Goal: Task Accomplishment & Management: Use online tool/utility

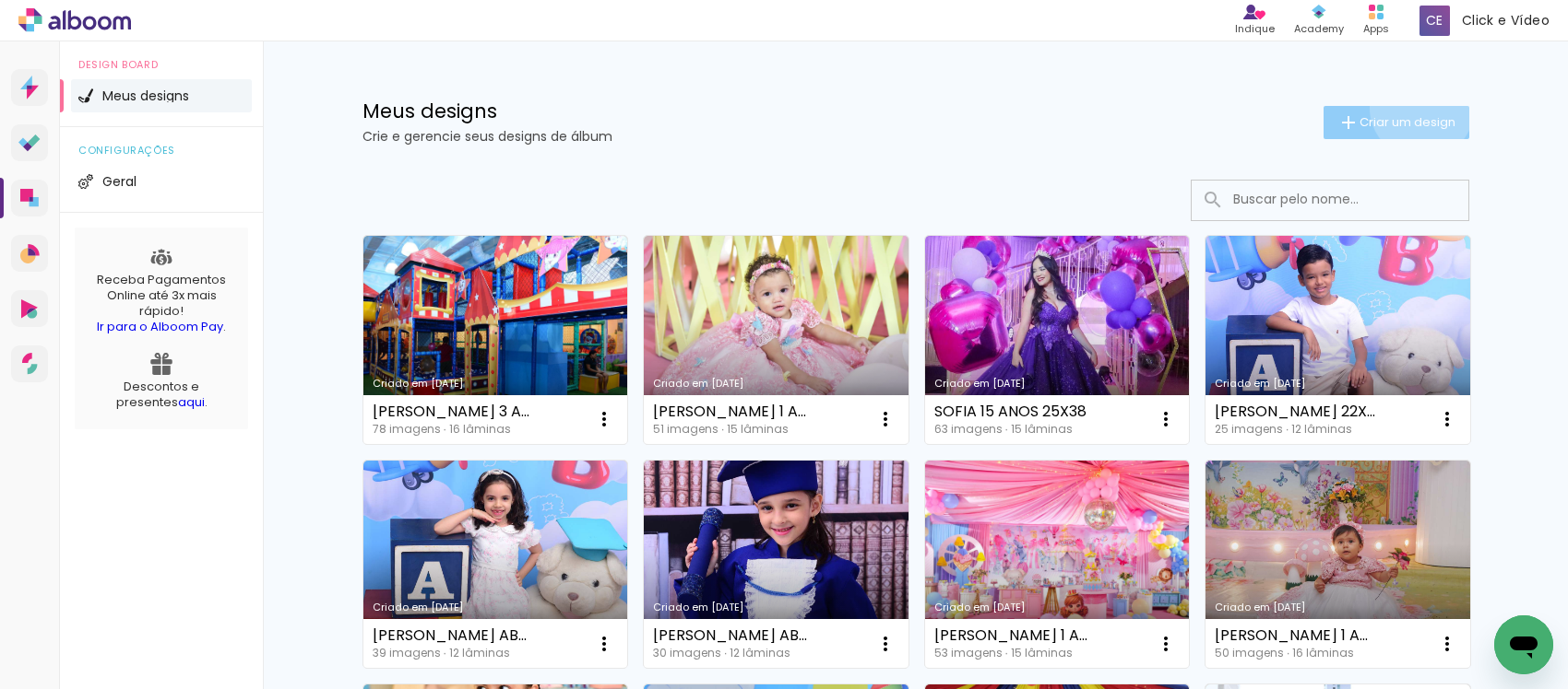
click at [1409, 107] on paper-button "Criar um design" at bounding box center [1395, 123] width 145 height 33
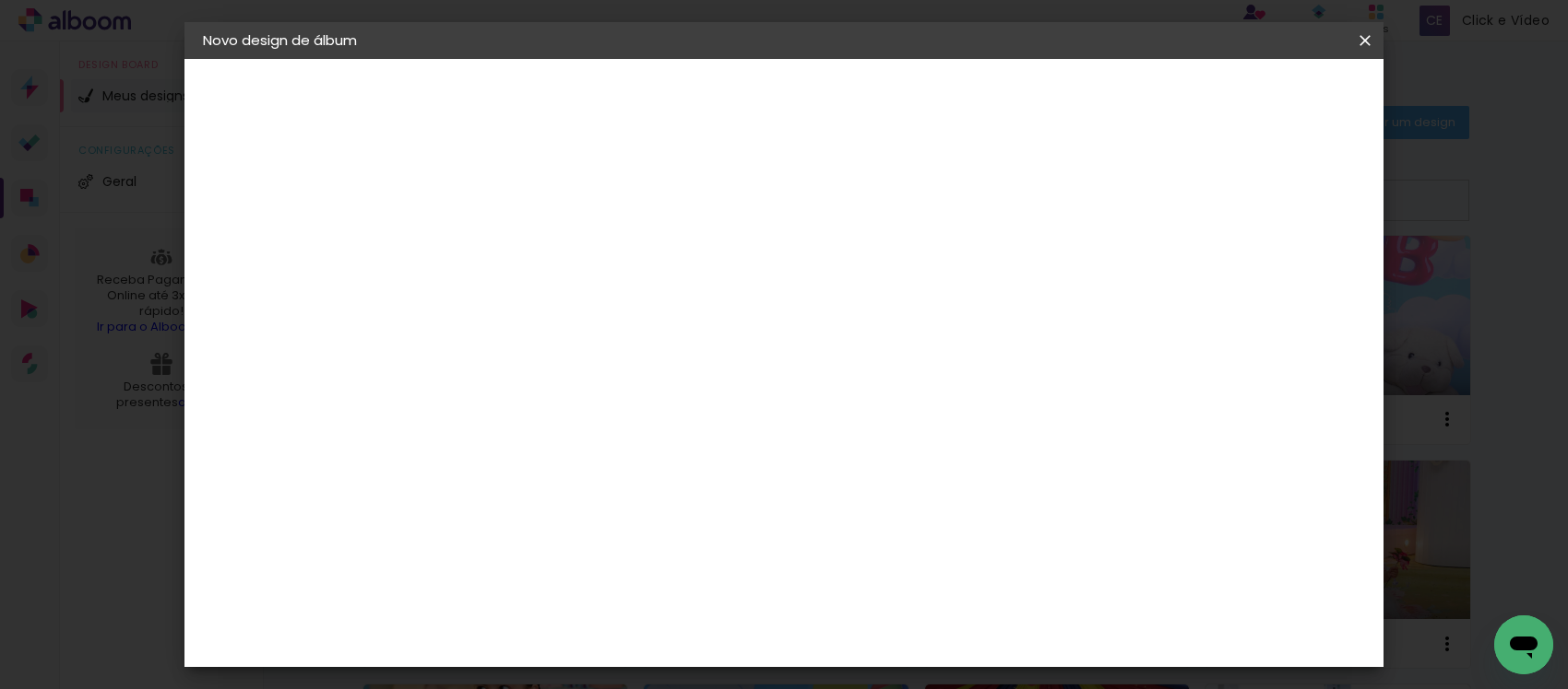
click at [505, 241] on input at bounding box center [505, 247] width 0 height 28
type input "[PERSON_NAME] 22X30 ABC"
type paper-input "[PERSON_NAME] 22X30 ABC"
click at [0, 0] on slot "Avançar" at bounding box center [0, 0] width 0 height 0
click at [850, 293] on paper-item "Tamanho Livre" at bounding box center [761, 280] width 177 height 41
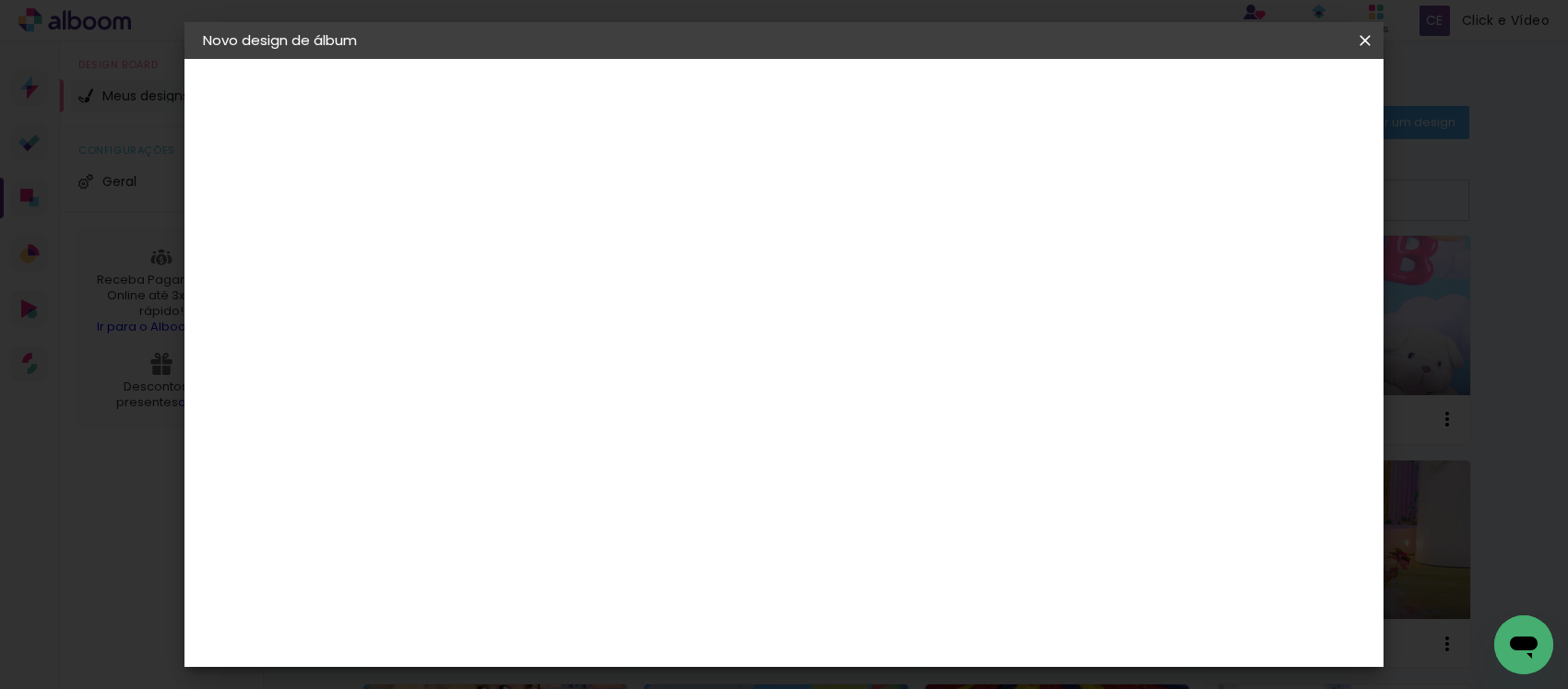
click at [877, 80] on header "Fornecedor Escolha um fornecedor ou avance com o tamanho livre. Voltar Avançar" at bounding box center [650, 113] width 453 height 109
click at [0, 0] on slot "Avançar" at bounding box center [0, 0] width 0 height 0
click at [466, 511] on input "30" at bounding box center [446, 522] width 48 height 27
type input "3"
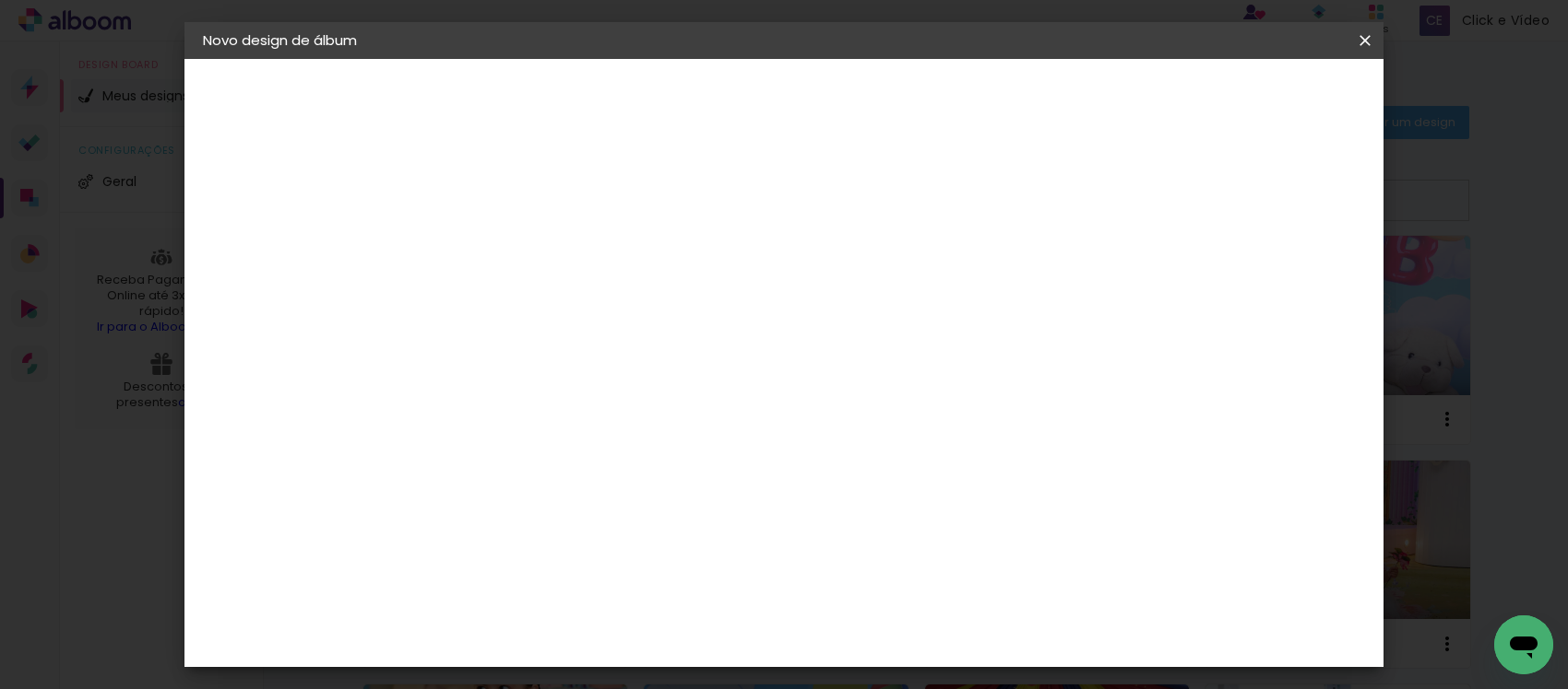
type input "22"
type paper-input "22"
click at [902, 490] on input "60" at bounding box center [884, 499] width 48 height 27
type input "6"
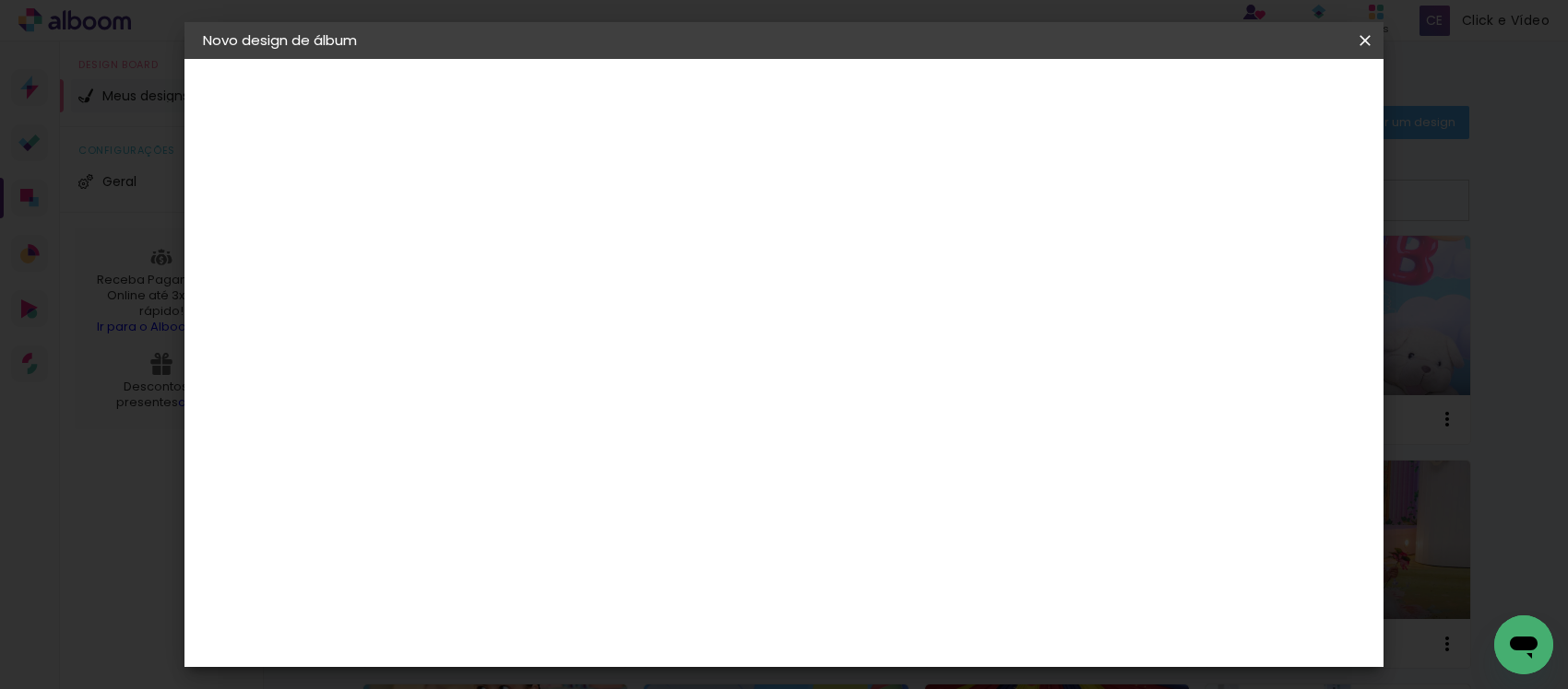
type input "30"
type paper-input "30"
click at [941, 104] on paper-button "Voltar" at bounding box center [904, 98] width 75 height 31
click at [0, 0] on slot "Tamanho Livre" at bounding box center [0, 0] width 0 height 0
click at [0, 0] on slot "Avançar" at bounding box center [0, 0] width 0 height 0
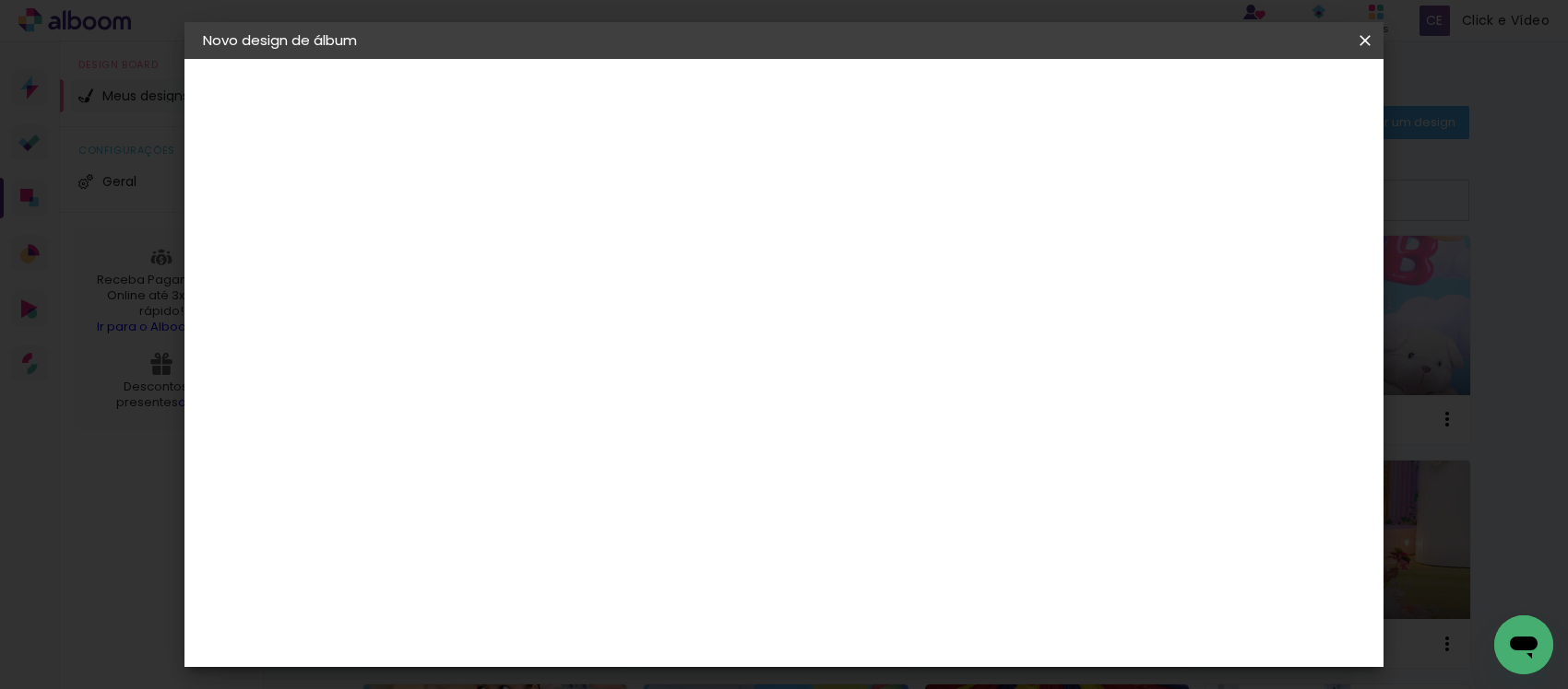
scroll to position [770, 0]
click at [1099, 76] on header "Tamanho livre Defina a largura, altura e sangria das lâminas. Voltar Iniciar de…" at bounding box center [761, 105] width 675 height 95
click at [1071, 85] on paper-button "Iniciar design" at bounding box center [1011, 98] width 121 height 31
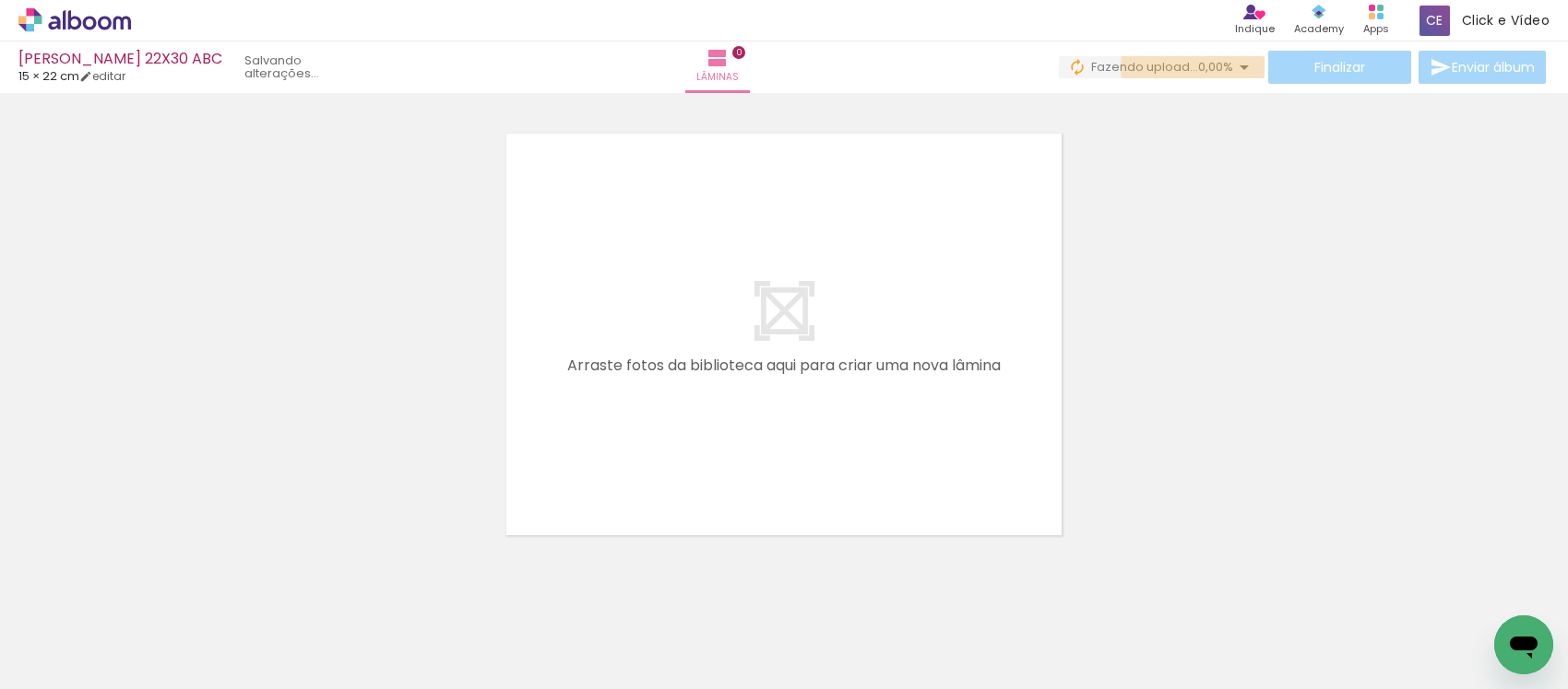
click at [1198, 66] on span "0,00%" at bounding box center [1216, 67] width 35 height 18
click at [1222, 255] on div at bounding box center [784, 310] width 1568 height 469
